Goal: Information Seeking & Learning: Learn about a topic

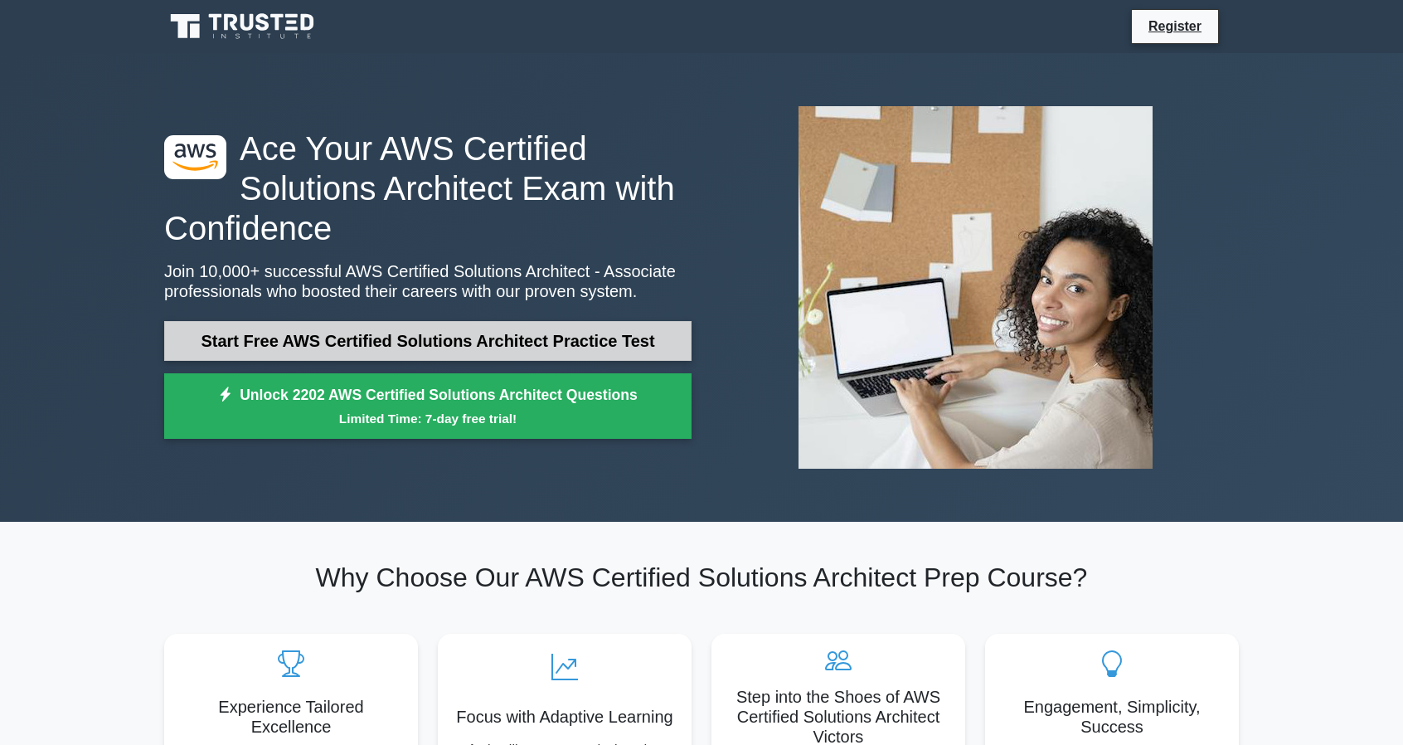
click at [465, 330] on link "Start Free AWS Certified Solutions Architect Practice Test" at bounding box center [427, 341] width 527 height 40
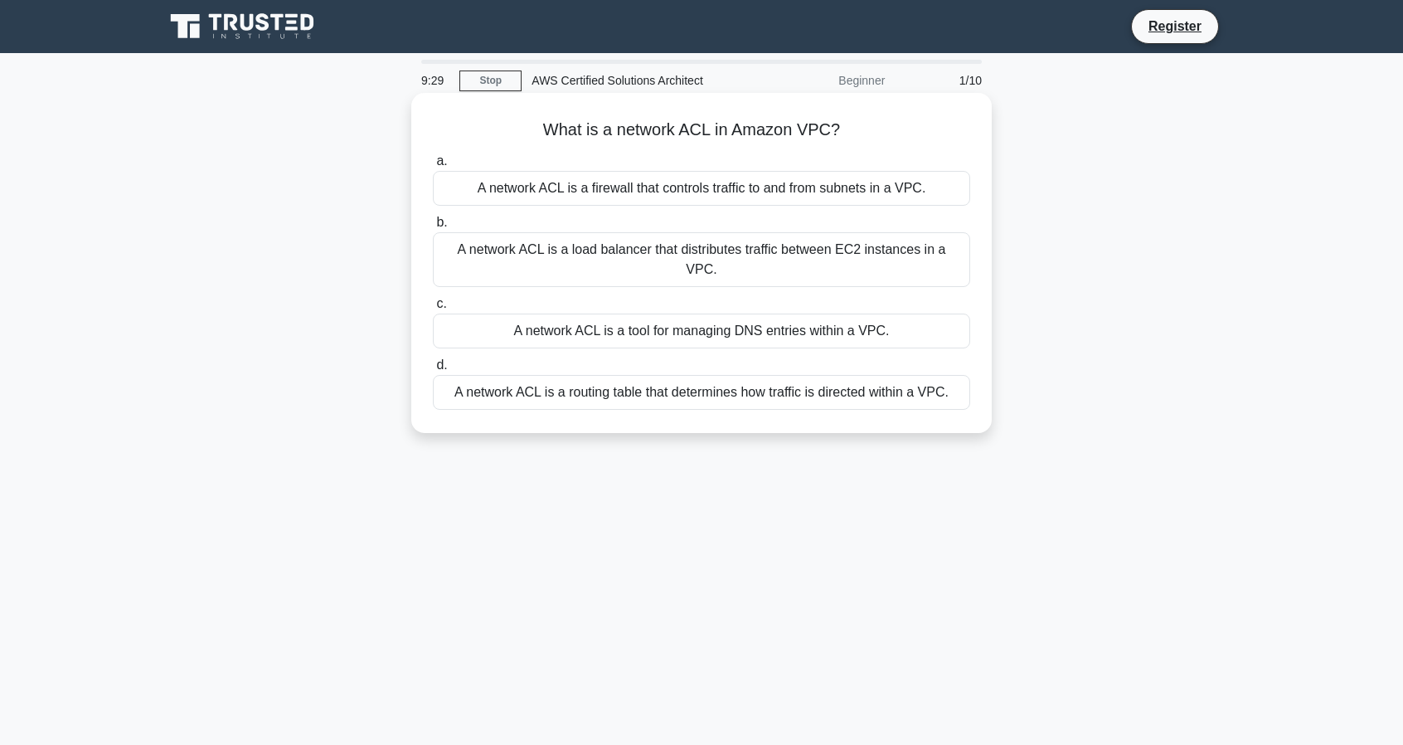
click at [611, 375] on div "A network ACL is a routing table that determines how traffic is directed within…" at bounding box center [701, 392] width 537 height 35
click at [433, 369] on input "d. A network ACL is a routing table that determines how traffic is directed wit…" at bounding box center [433, 365] width 0 height 11
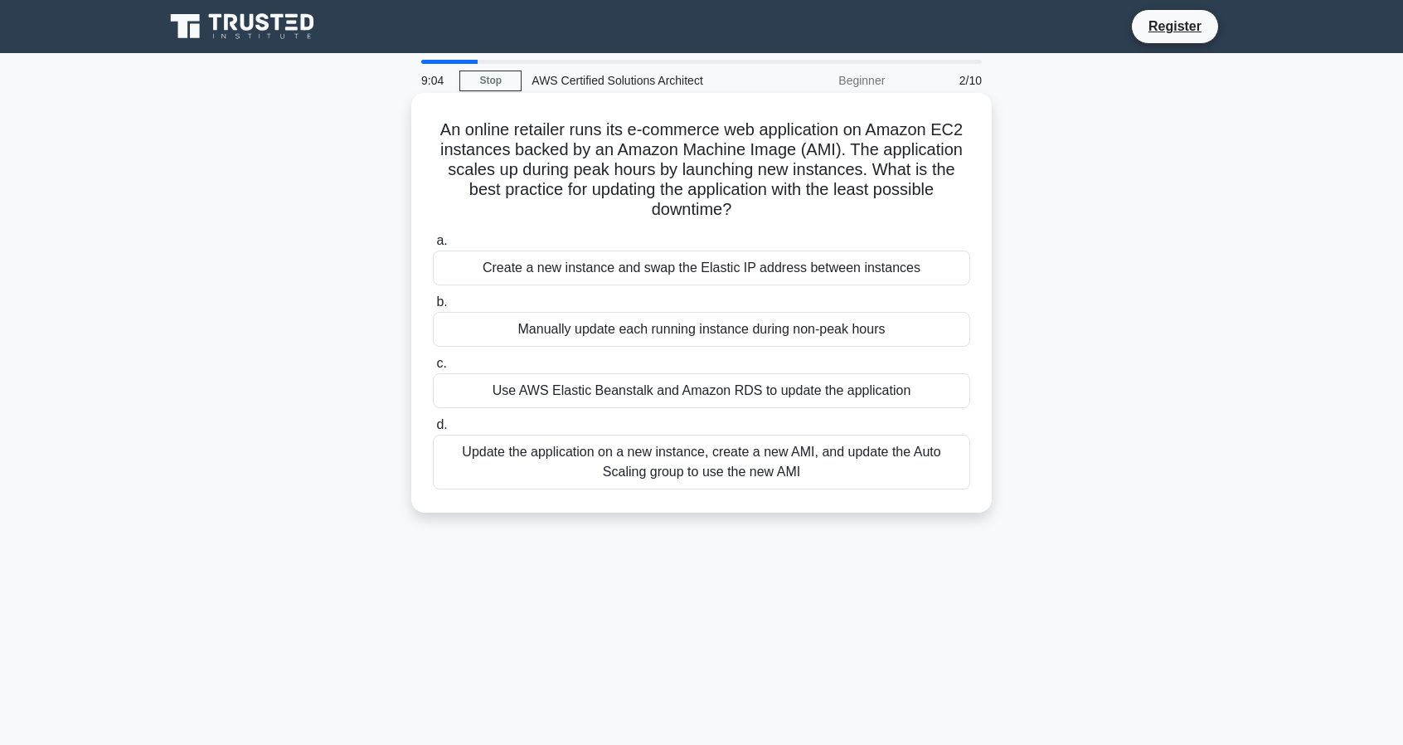
click at [699, 472] on div "Update the application on a new instance, create a new AMI, and update the Auto…" at bounding box center [701, 461] width 537 height 55
click at [433, 430] on input "d. Update the application on a new instance, create a new AMI, and update the A…" at bounding box center [433, 425] width 0 height 11
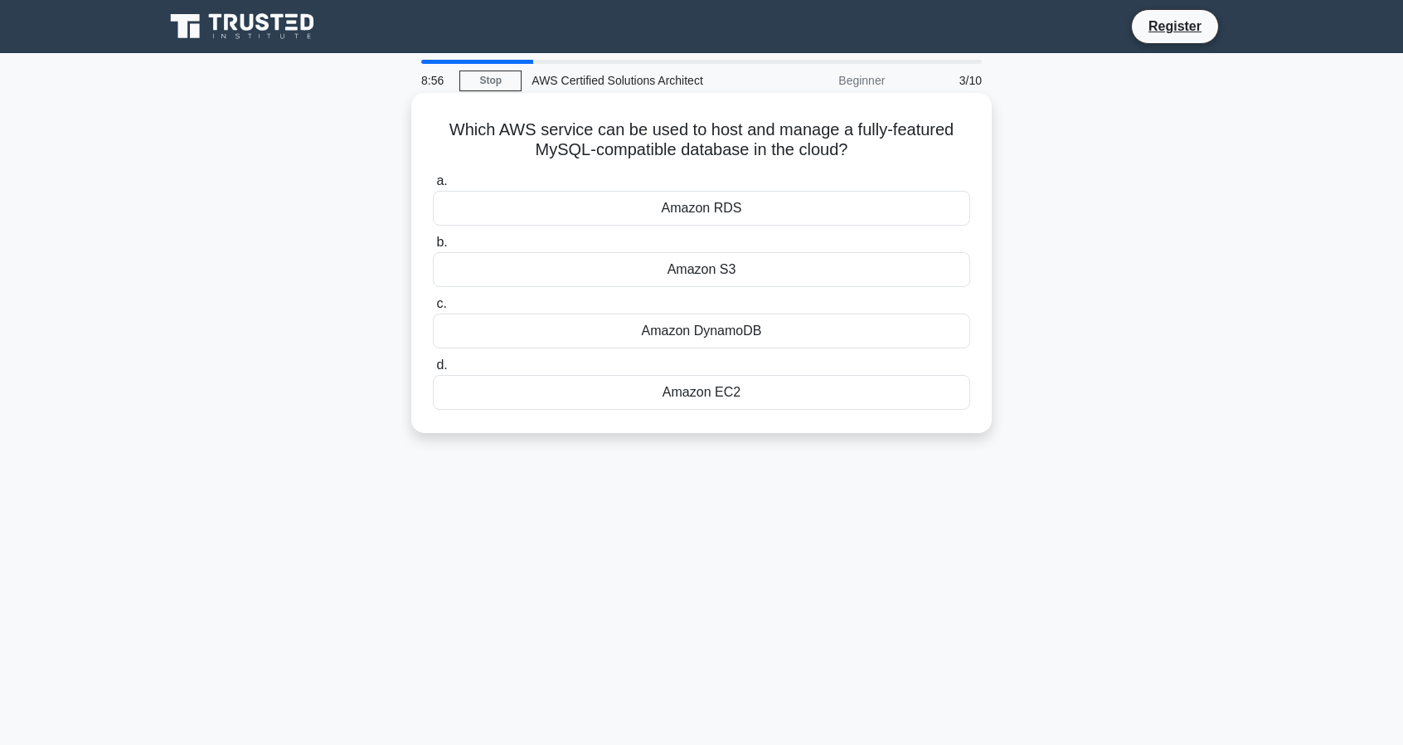
click at [729, 205] on div "Amazon RDS" at bounding box center [701, 208] width 537 height 35
click at [433, 187] on input "a. Amazon RDS" at bounding box center [433, 181] width 0 height 11
click at [707, 400] on div "Amazon DynamoDB" at bounding box center [701, 392] width 537 height 35
click at [433, 371] on input "d. Amazon DynamoDB" at bounding box center [433, 365] width 0 height 11
click at [733, 212] on div "AWS Data Pipeline" at bounding box center [701, 208] width 537 height 35
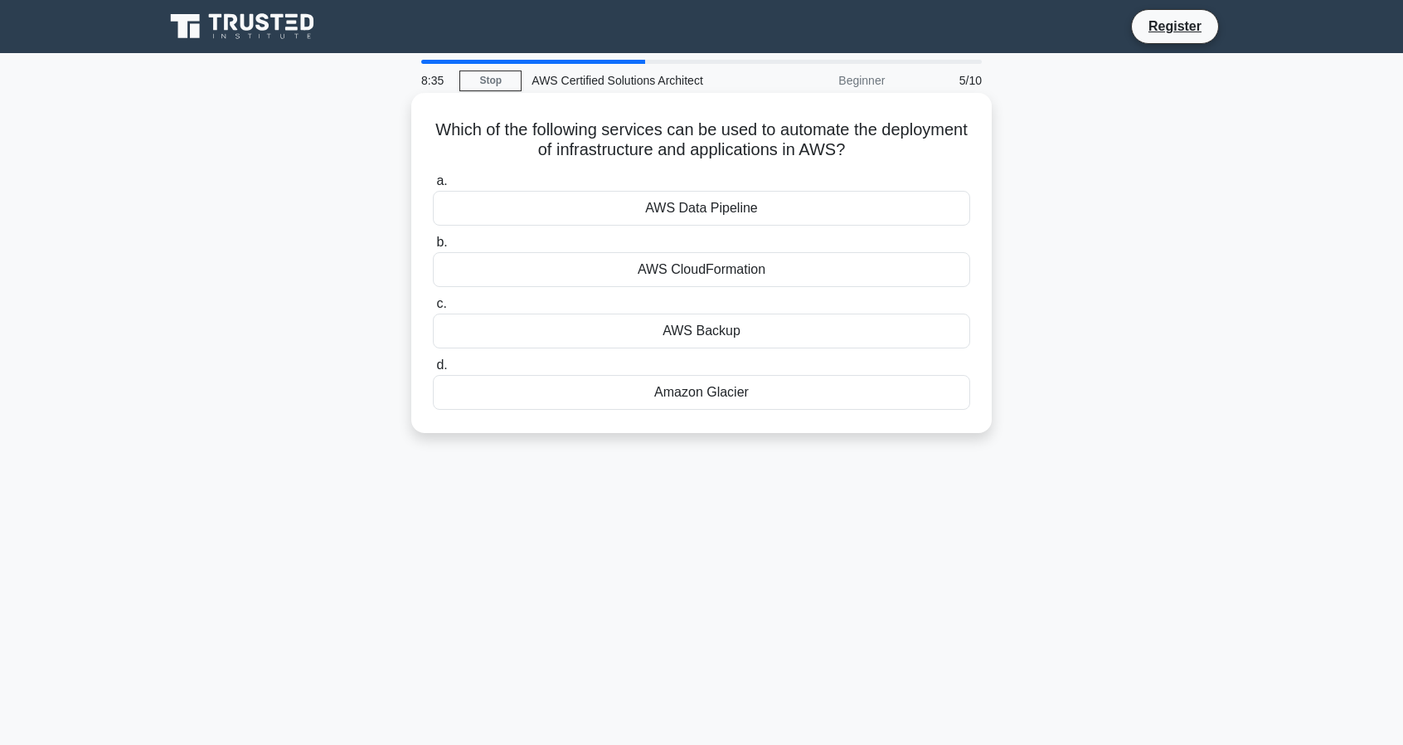
click at [433, 187] on input "a. AWS Data Pipeline" at bounding box center [433, 181] width 0 height 11
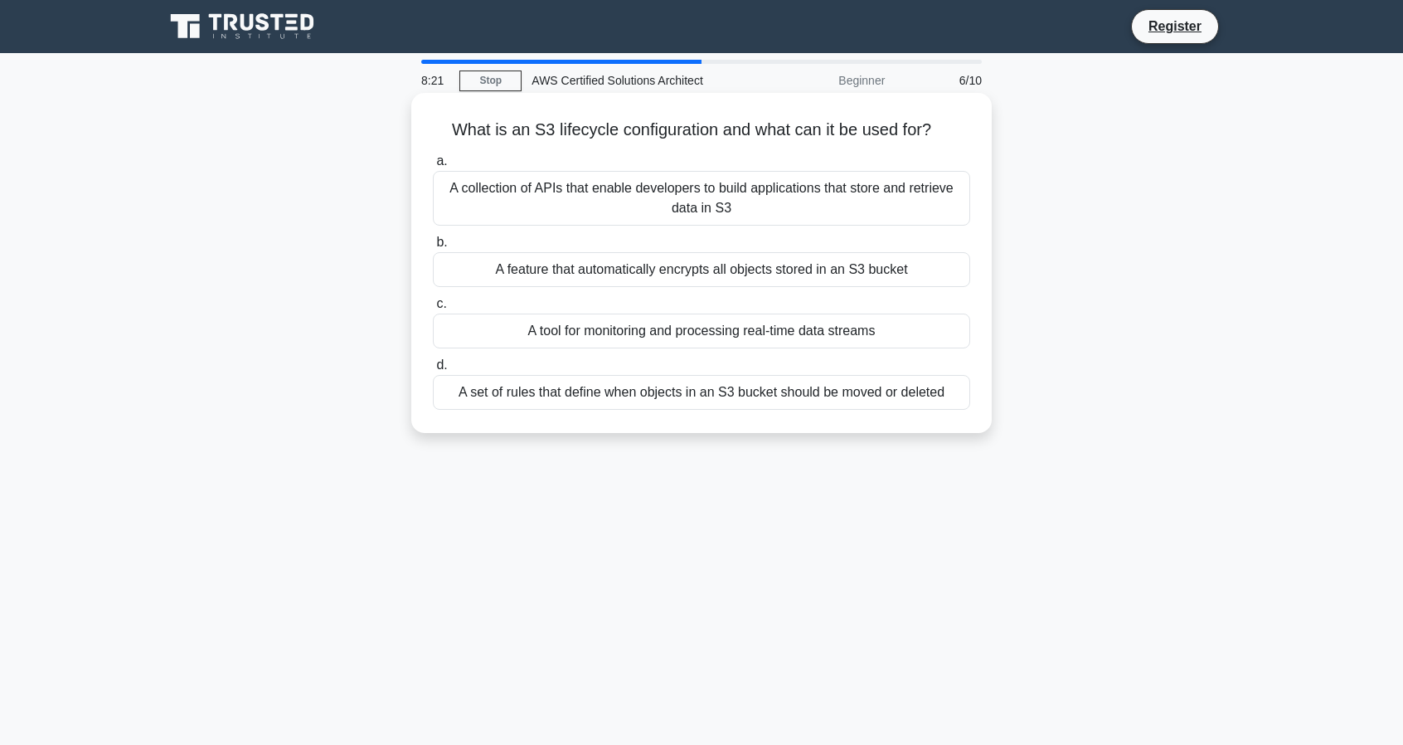
click at [732, 393] on div "A set of rules that define when objects in an S3 bucket should be moved or dele…" at bounding box center [701, 392] width 537 height 35
click at [433, 371] on input "d. A set of rules that define when objects in an S3 bucket should be moved or d…" at bounding box center [433, 365] width 0 height 11
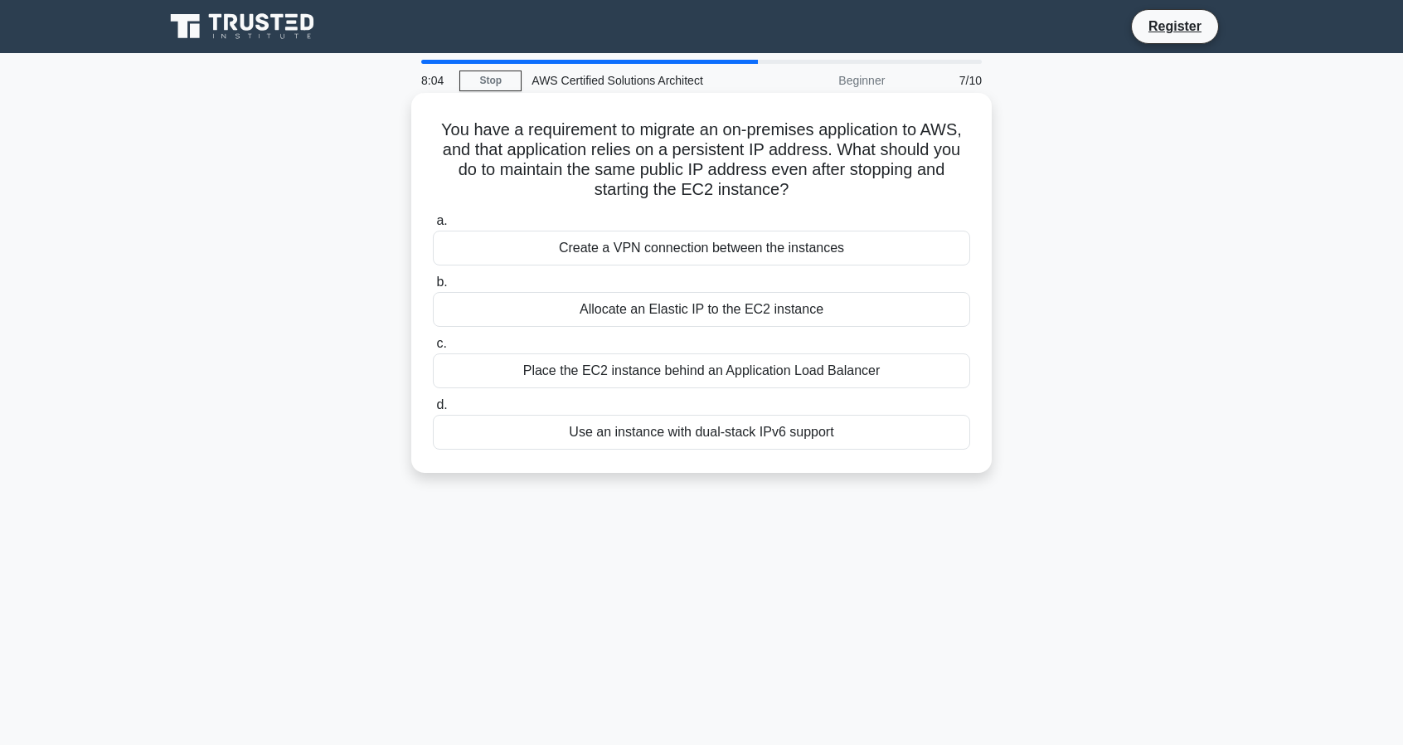
click at [681, 378] on div "Place the EC2 instance behind an Application Load Balancer" at bounding box center [701, 370] width 537 height 35
click at [433, 349] on input "c. Place the EC2 instance behind an Application Load Balancer" at bounding box center [433, 343] width 0 height 11
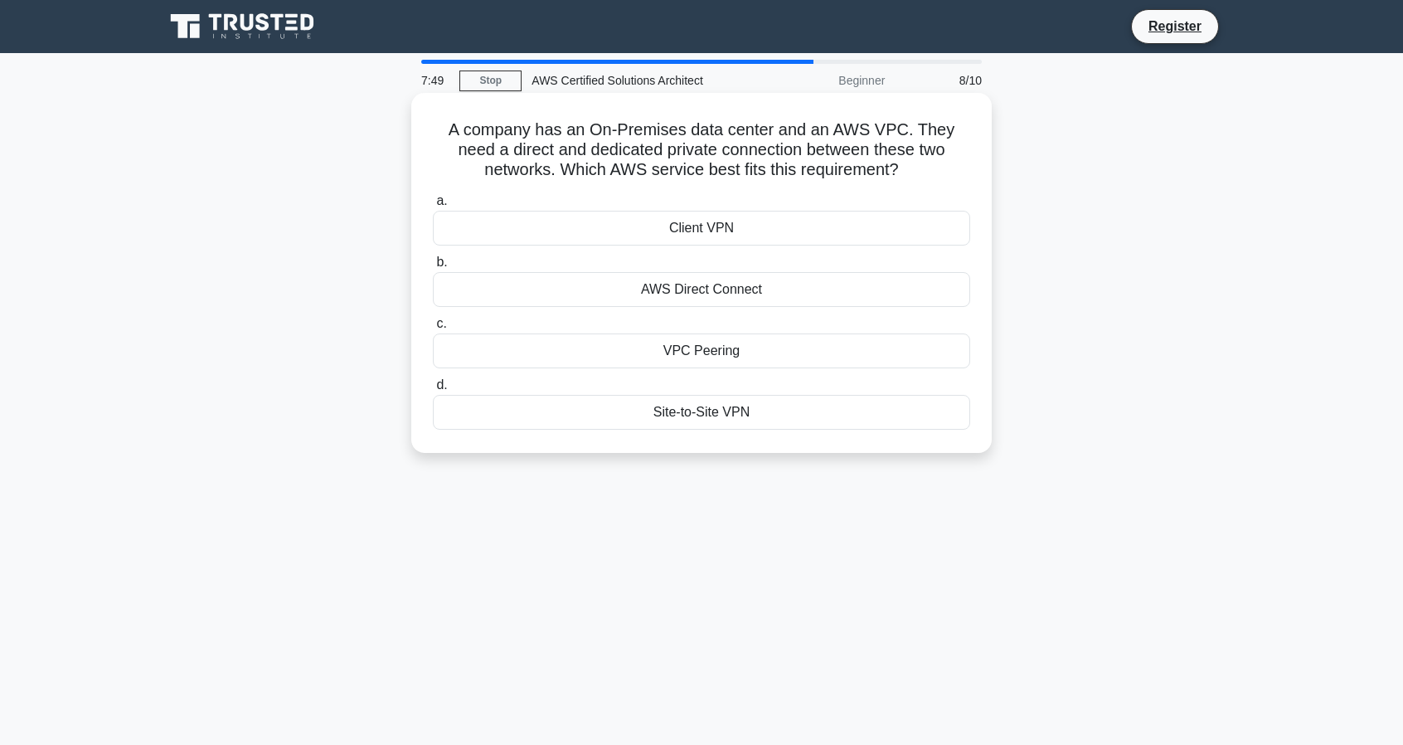
click at [713, 410] on div "Site-to-Site VPN" at bounding box center [701, 412] width 537 height 35
click at [433, 390] on input "d. Site-to-Site VPN" at bounding box center [433, 385] width 0 height 11
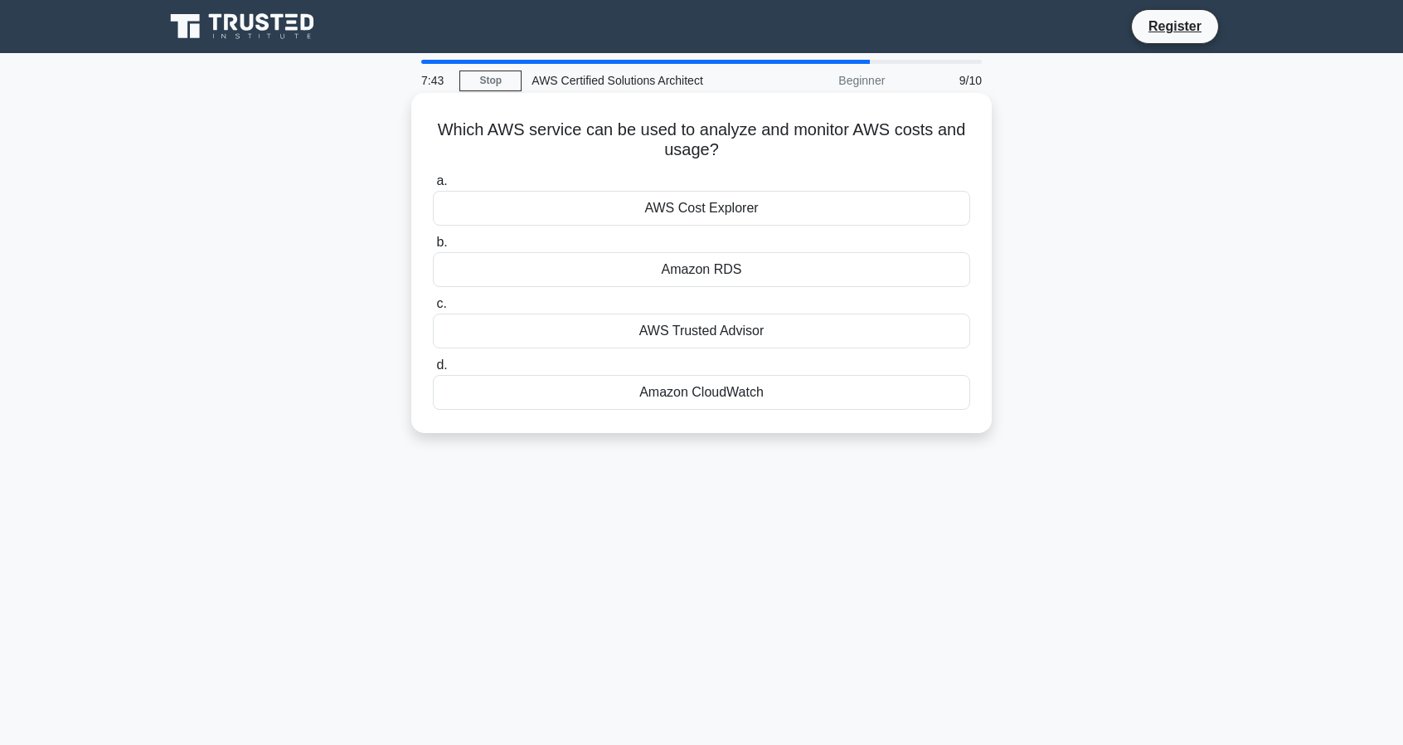
click at [730, 216] on div "AWS Cost Explorer" at bounding box center [701, 208] width 537 height 35
click at [433, 187] on input "a. AWS Cost Explorer" at bounding box center [433, 181] width 0 height 11
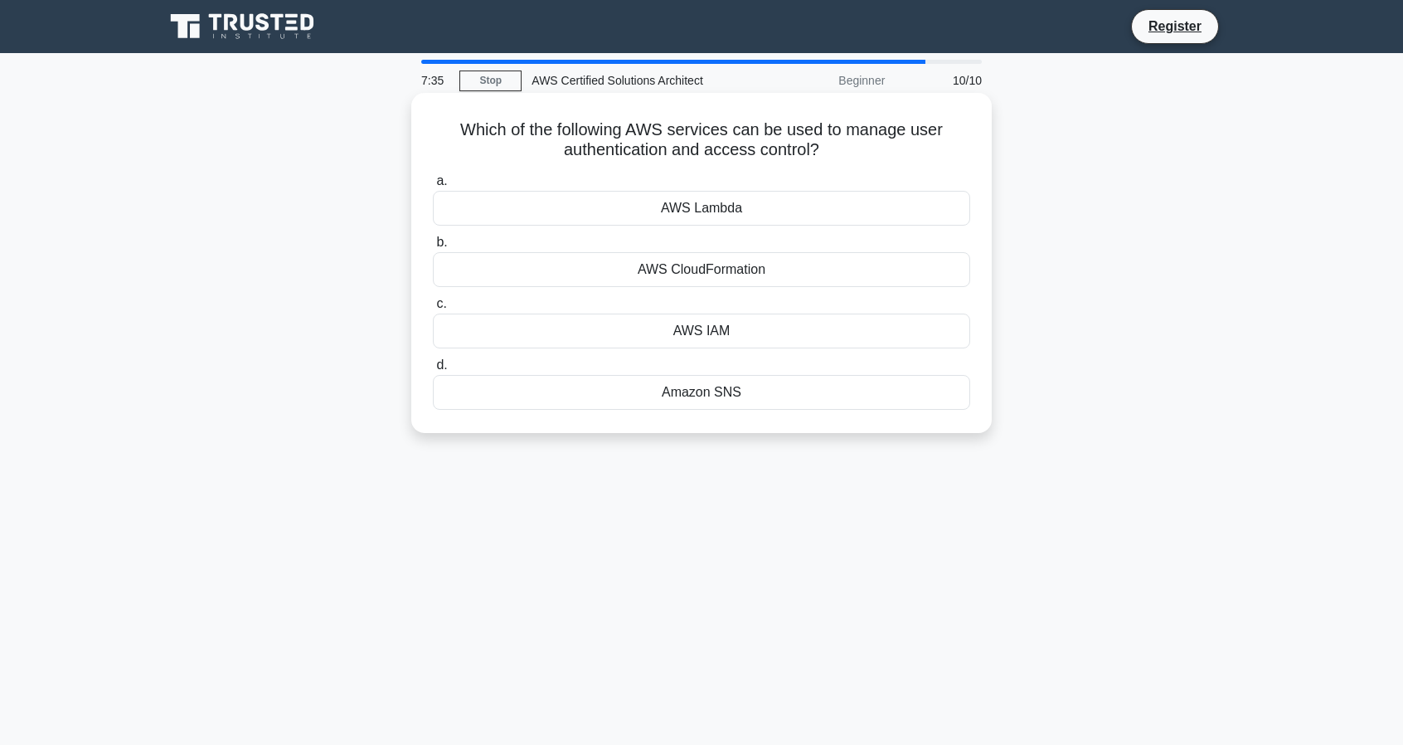
click at [696, 331] on div "AWS IAM" at bounding box center [701, 330] width 537 height 35
click at [433, 309] on input "c. AWS IAM" at bounding box center [433, 303] width 0 height 11
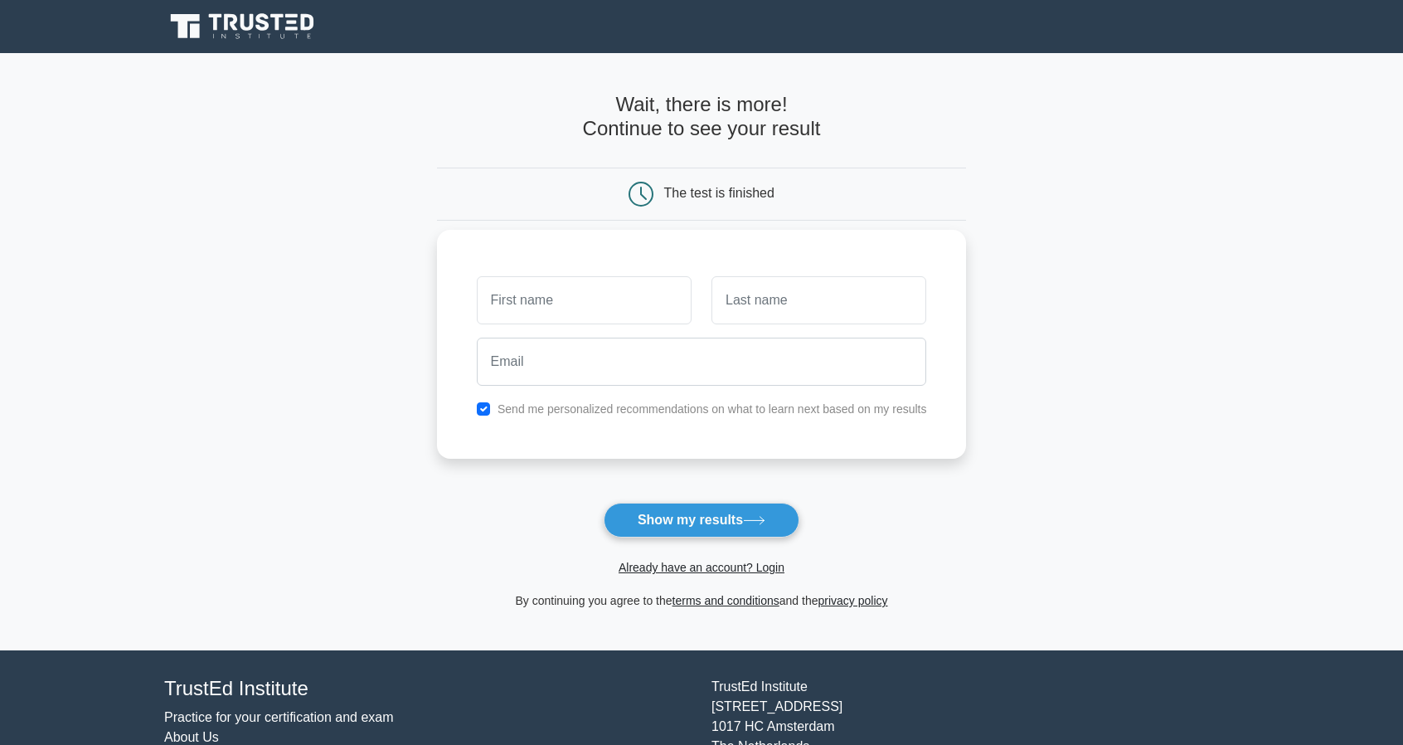
click at [655, 293] on input "text" at bounding box center [584, 300] width 215 height 48
type input "Shilpa"
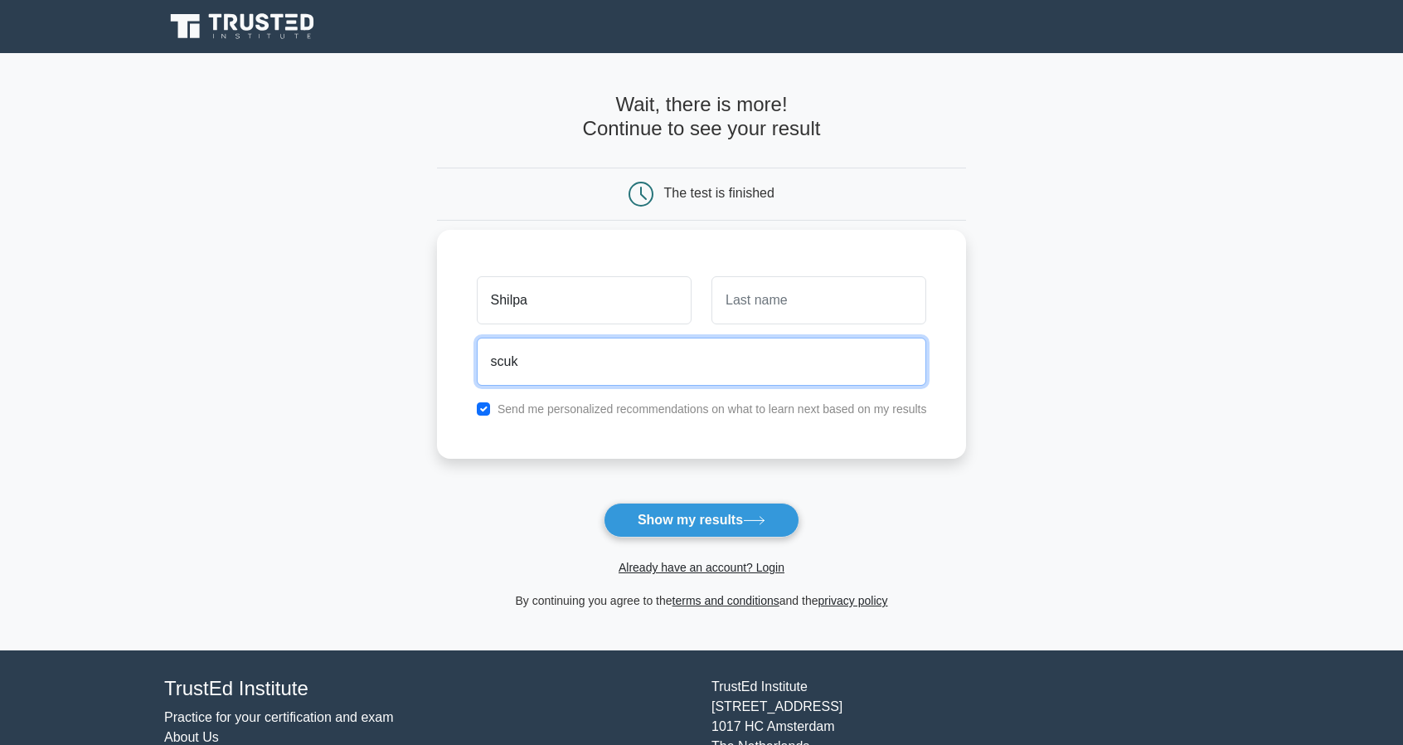
type input "scukke@gmail.com"
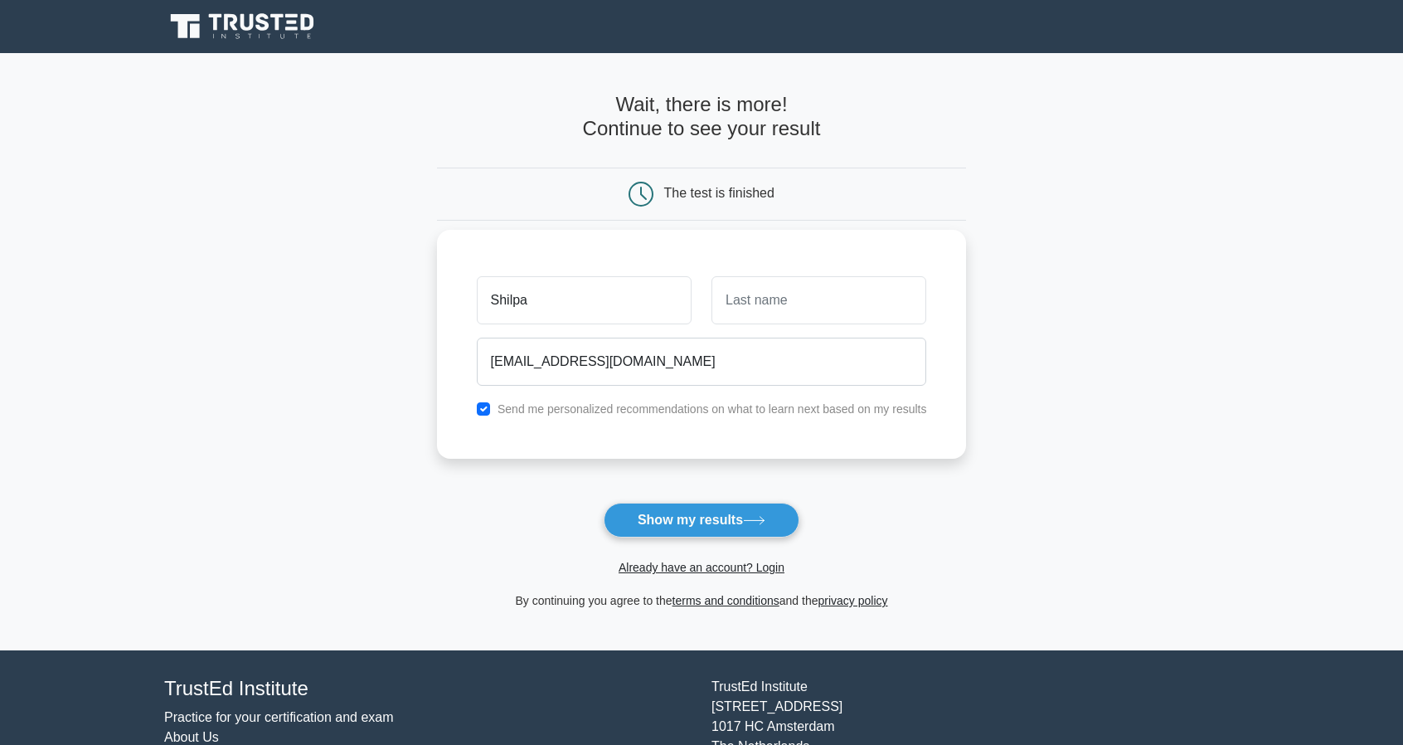
click at [482, 414] on div "Send me personalized recommendations on what to learn next based on my results" at bounding box center [702, 409] width 470 height 20
click at [484, 407] on input "checkbox" at bounding box center [483, 408] width 13 height 13
checkbox input "false"
click at [652, 512] on button "Show my results" at bounding box center [702, 519] width 196 height 35
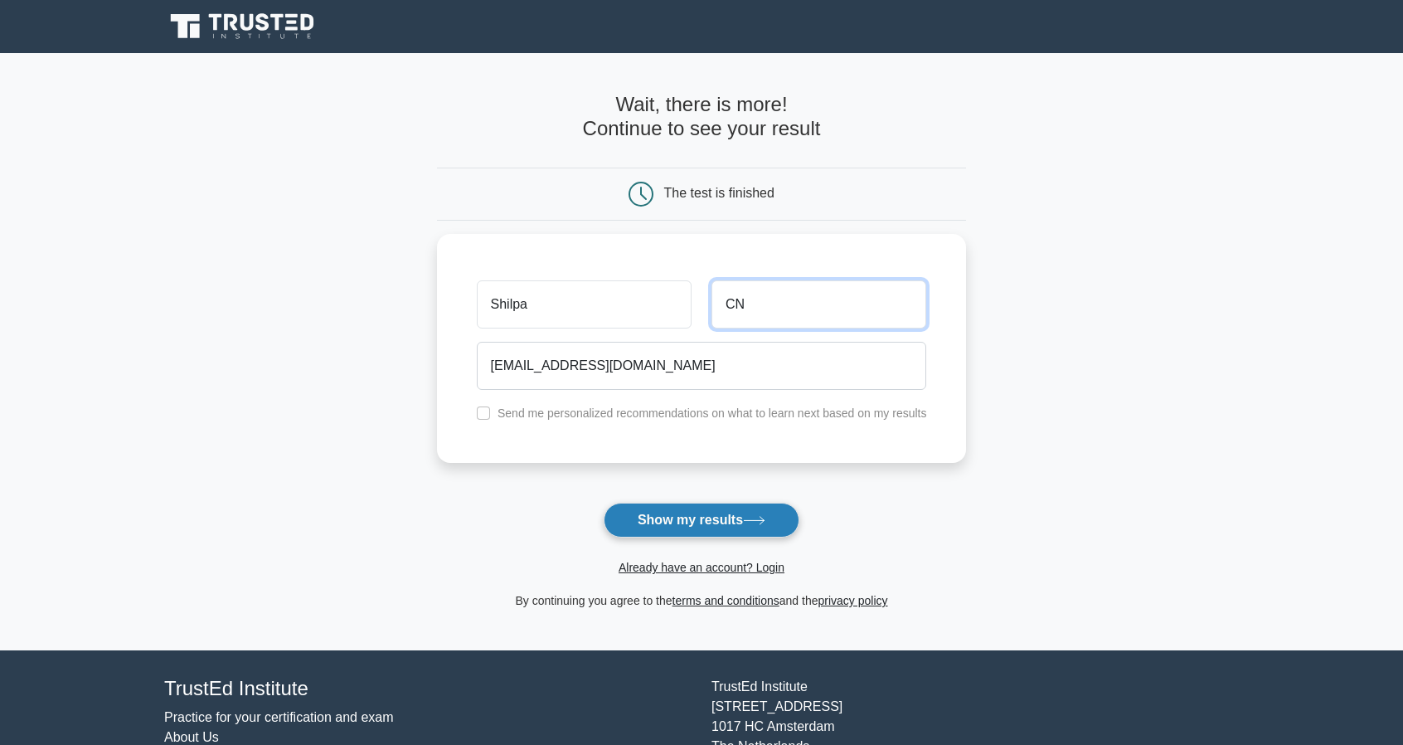
type input "CN"
click at [720, 519] on button "Show my results" at bounding box center [702, 519] width 196 height 35
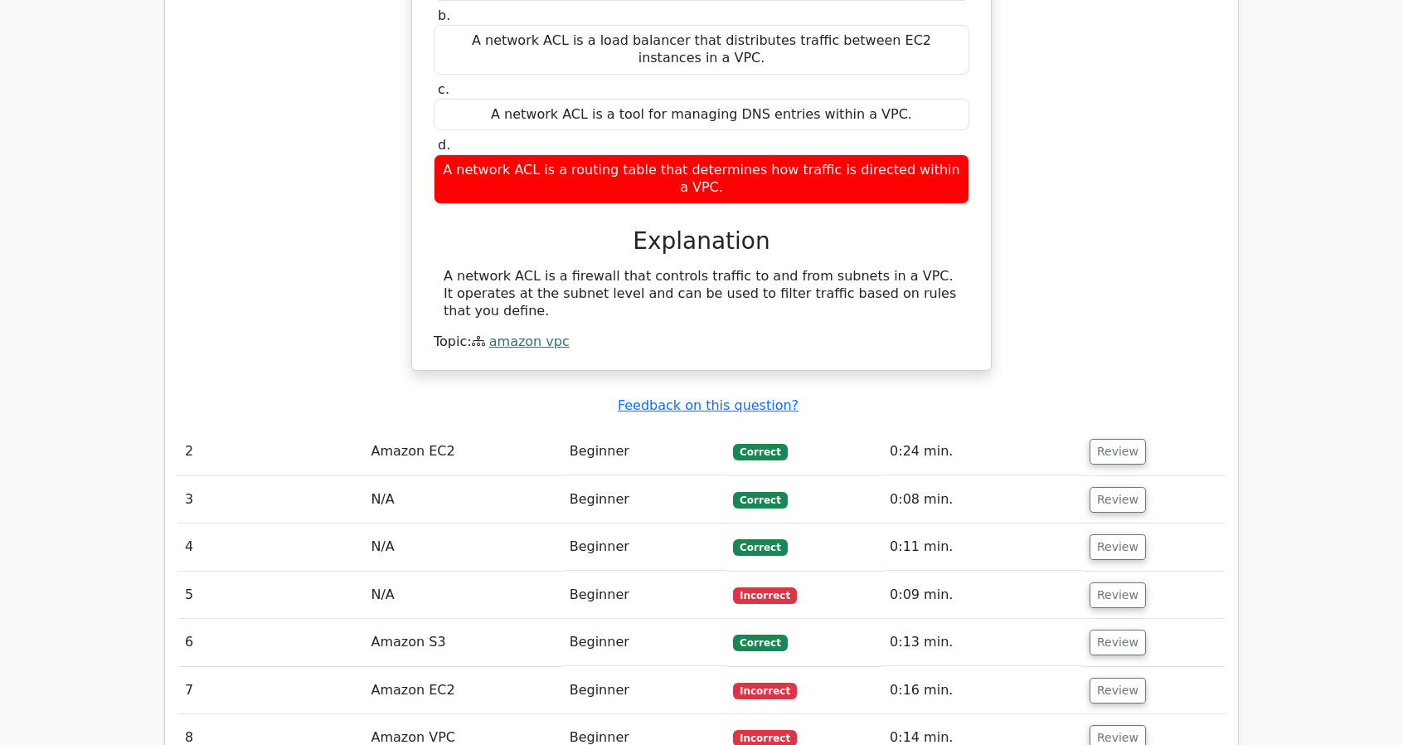
scroll to position [1592, 0]
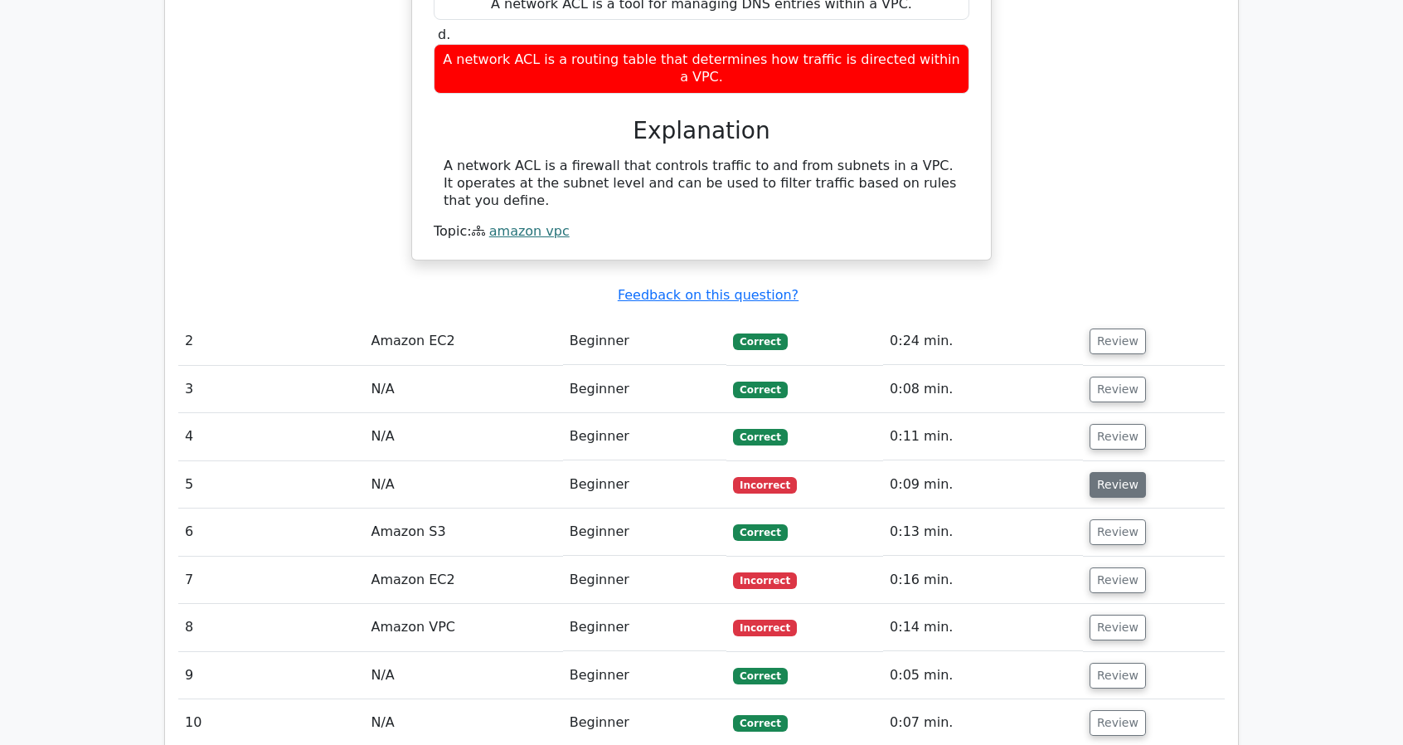
click at [1129, 472] on button "Review" at bounding box center [1117, 485] width 56 height 26
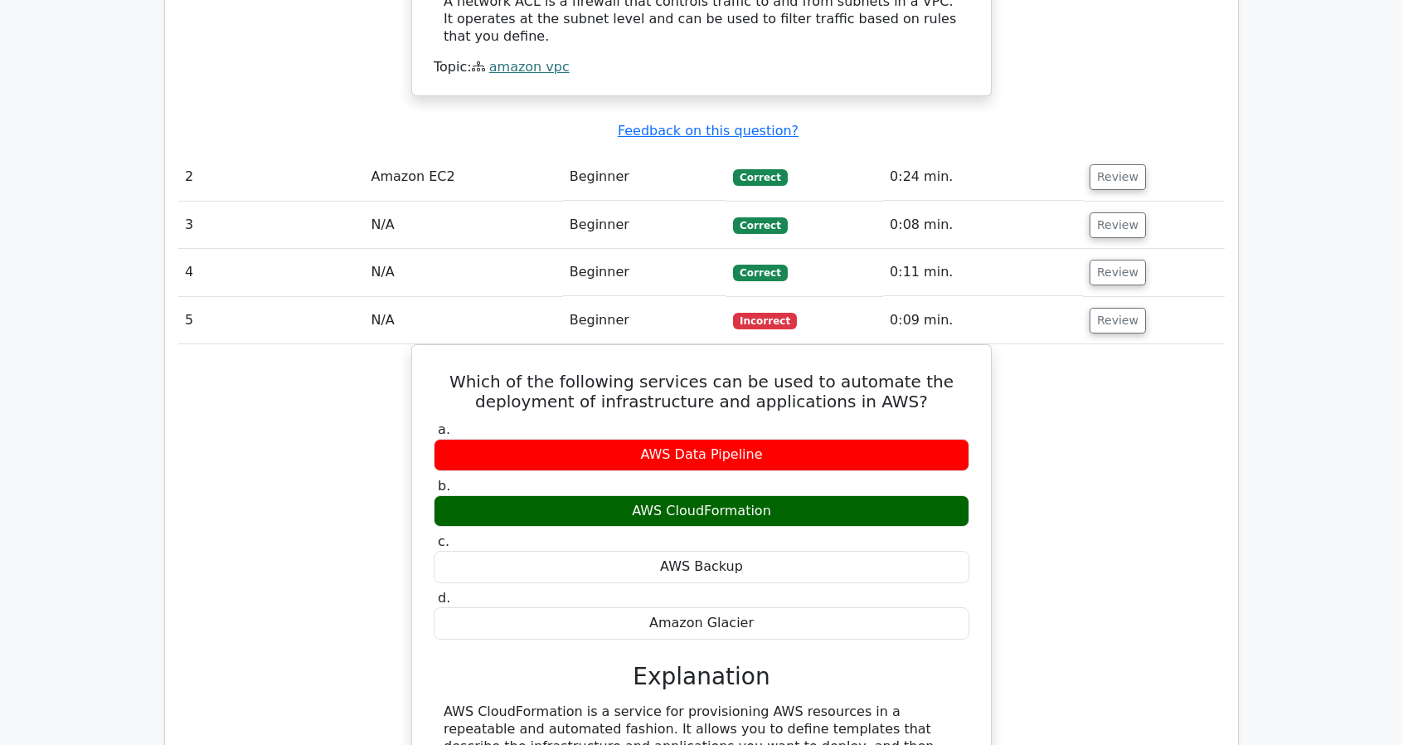
scroll to position [1758, 0]
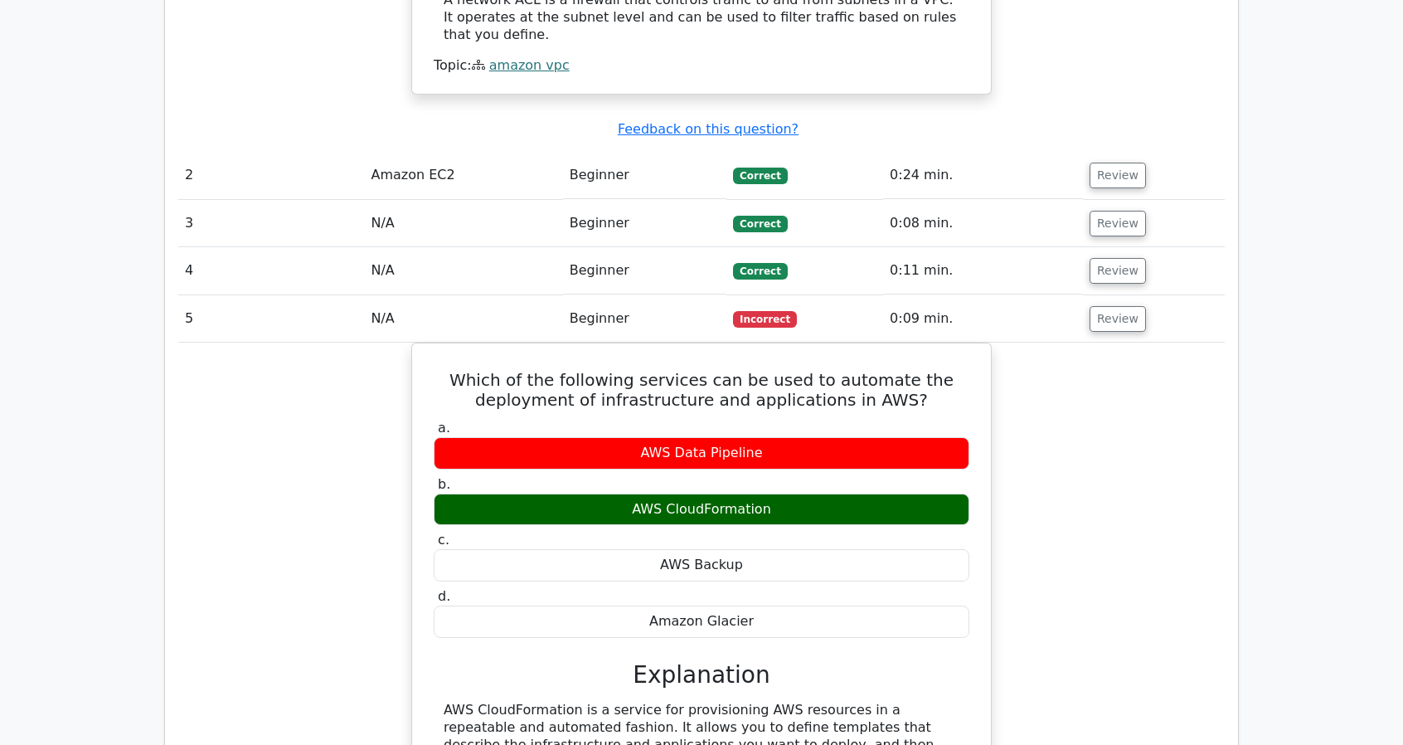
click at [1087, 553] on div "Which of the following services can be used to automate the deployment of infra…" at bounding box center [701, 617] width 1046 height 550
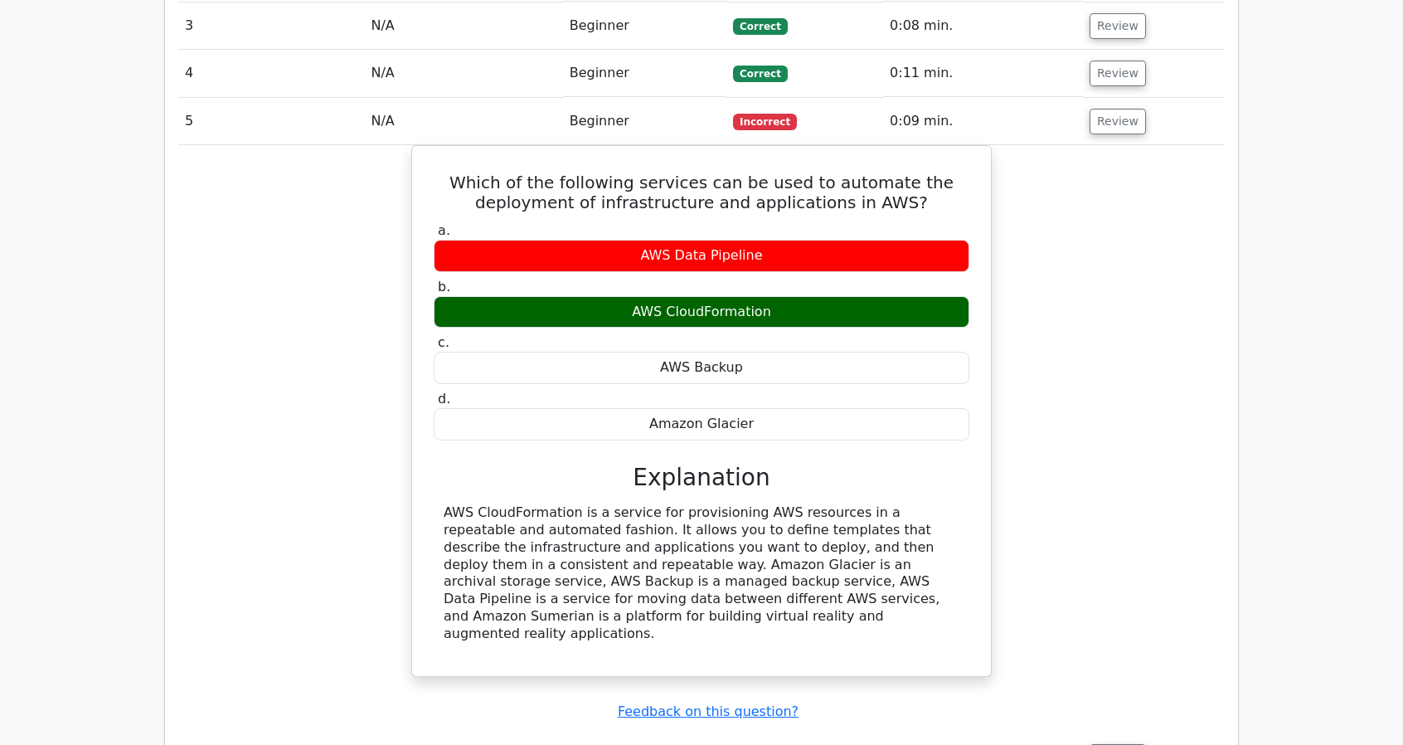
scroll to position [2156, 0]
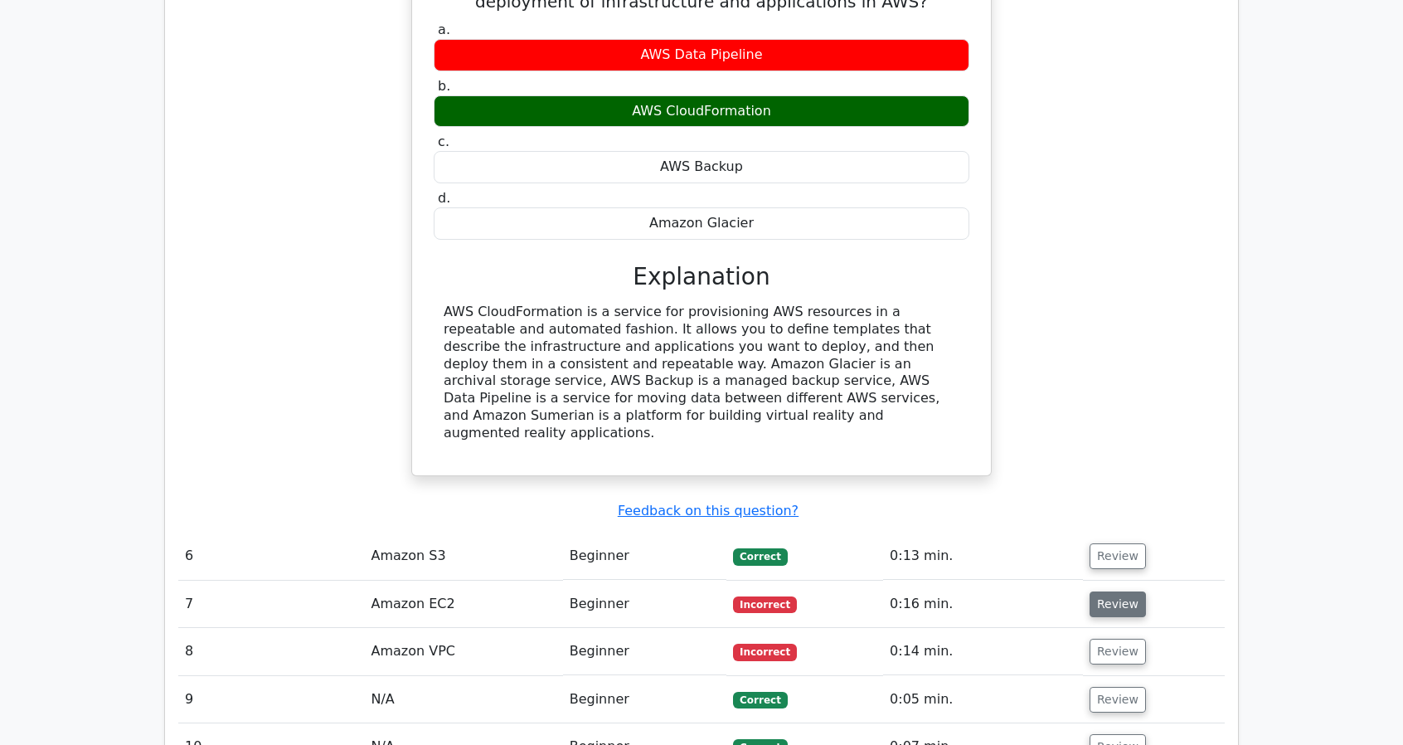
click at [1127, 591] on button "Review" at bounding box center [1117, 604] width 56 height 26
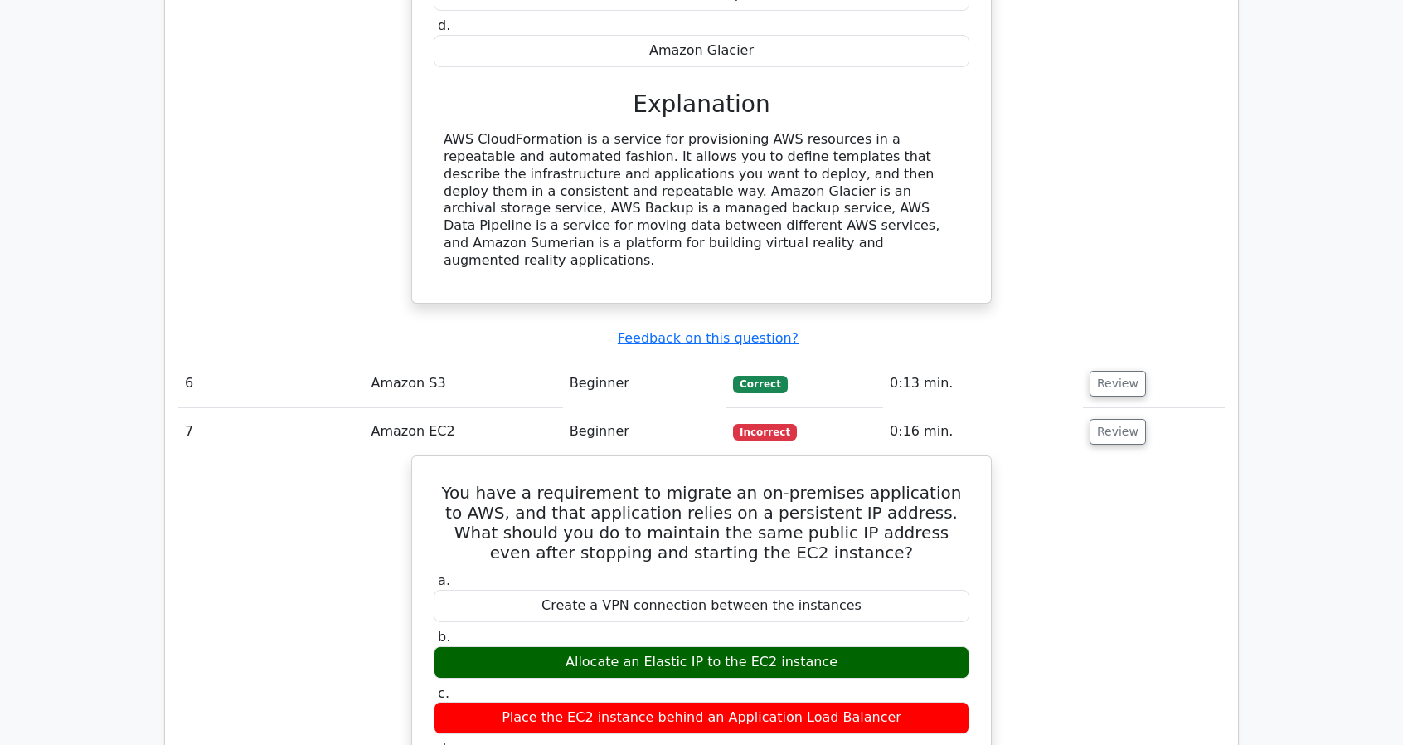
scroll to position [2355, 0]
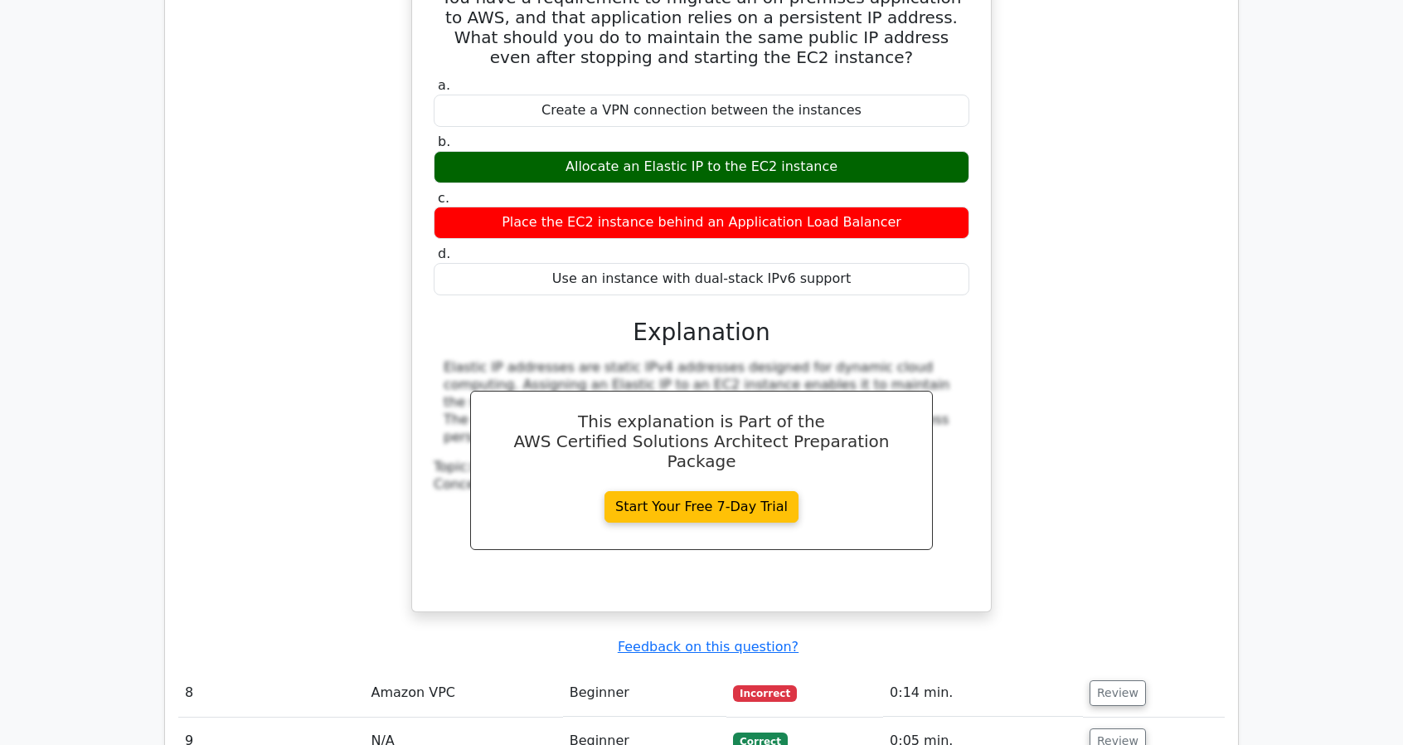
scroll to position [2852, 0]
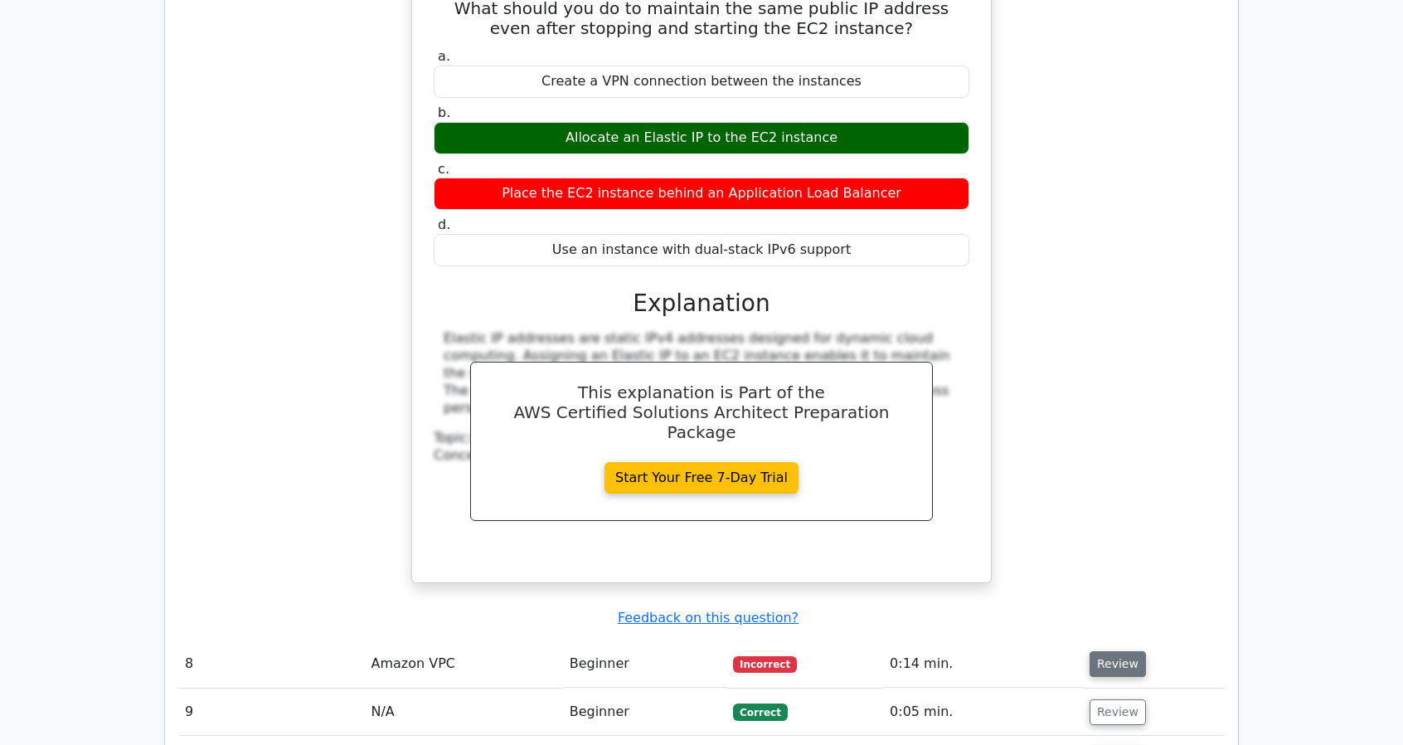
click at [1121, 651] on button "Review" at bounding box center [1117, 664] width 56 height 26
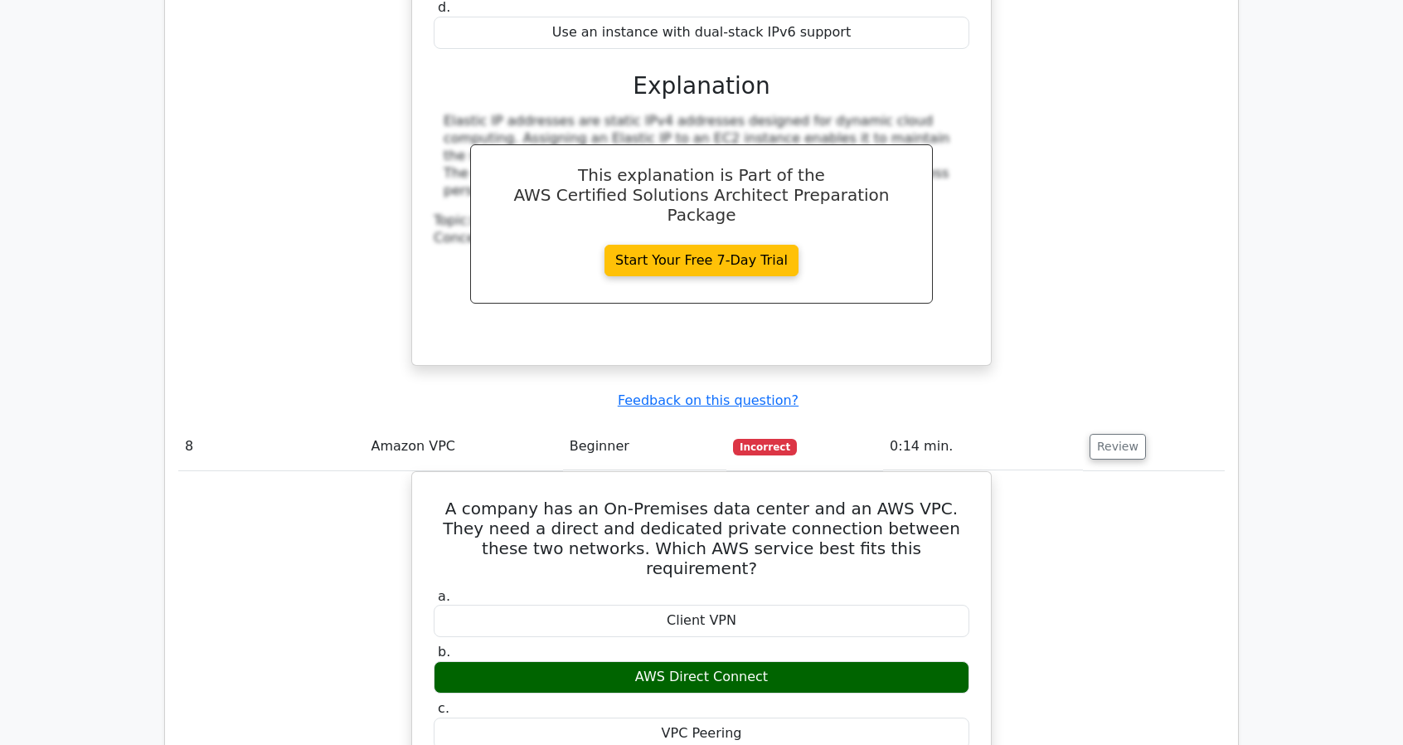
scroll to position [3150, 0]
